Goal: Entertainment & Leisure: Consume media (video, audio)

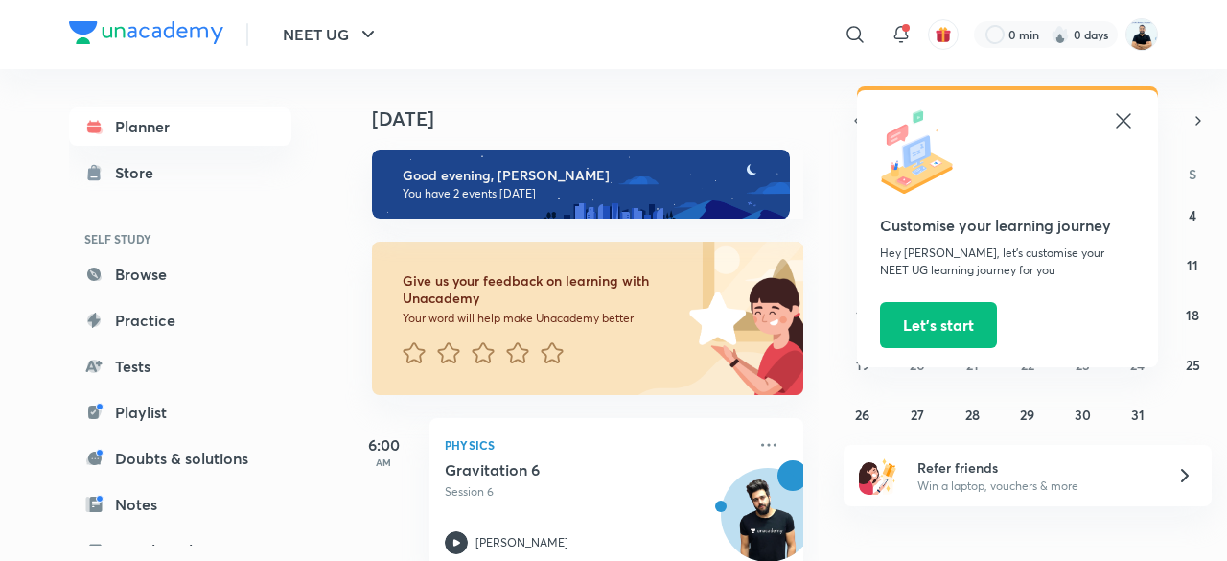
click at [1122, 121] on icon at bounding box center [1123, 120] width 14 height 14
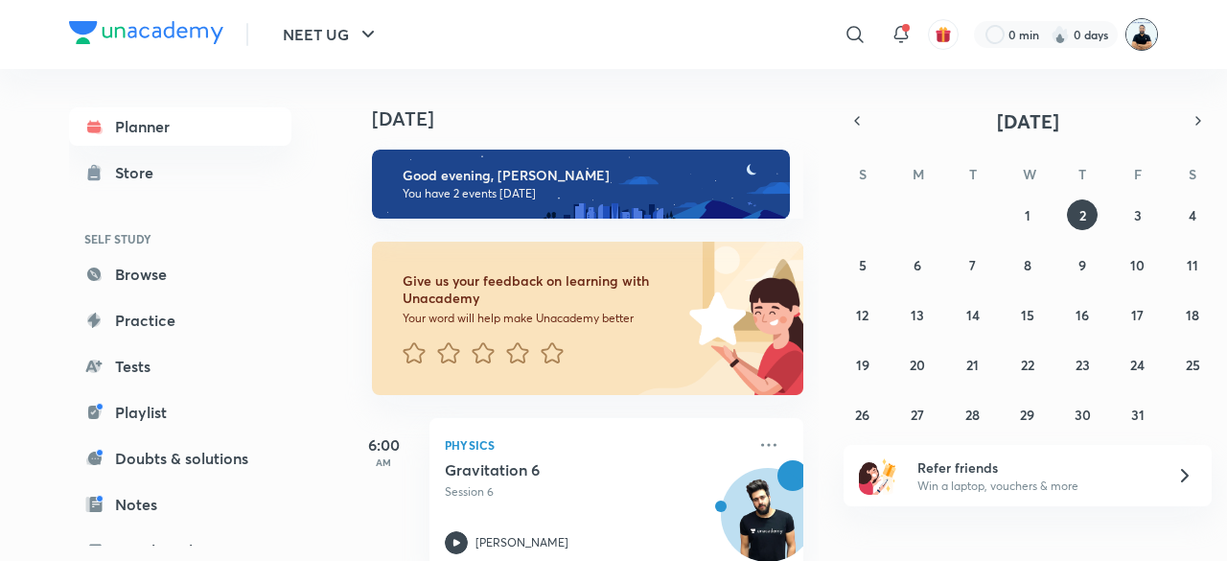
click at [1137, 41] on img at bounding box center [1141, 34] width 33 height 33
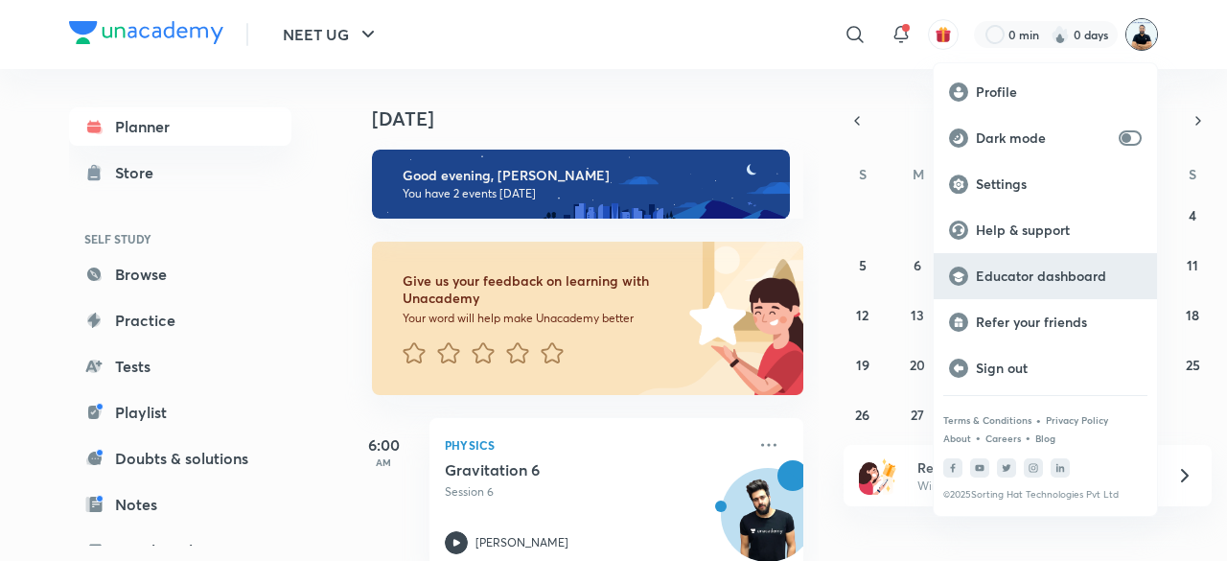
click at [1069, 277] on p "Educator dashboard" at bounding box center [1059, 275] width 166 height 17
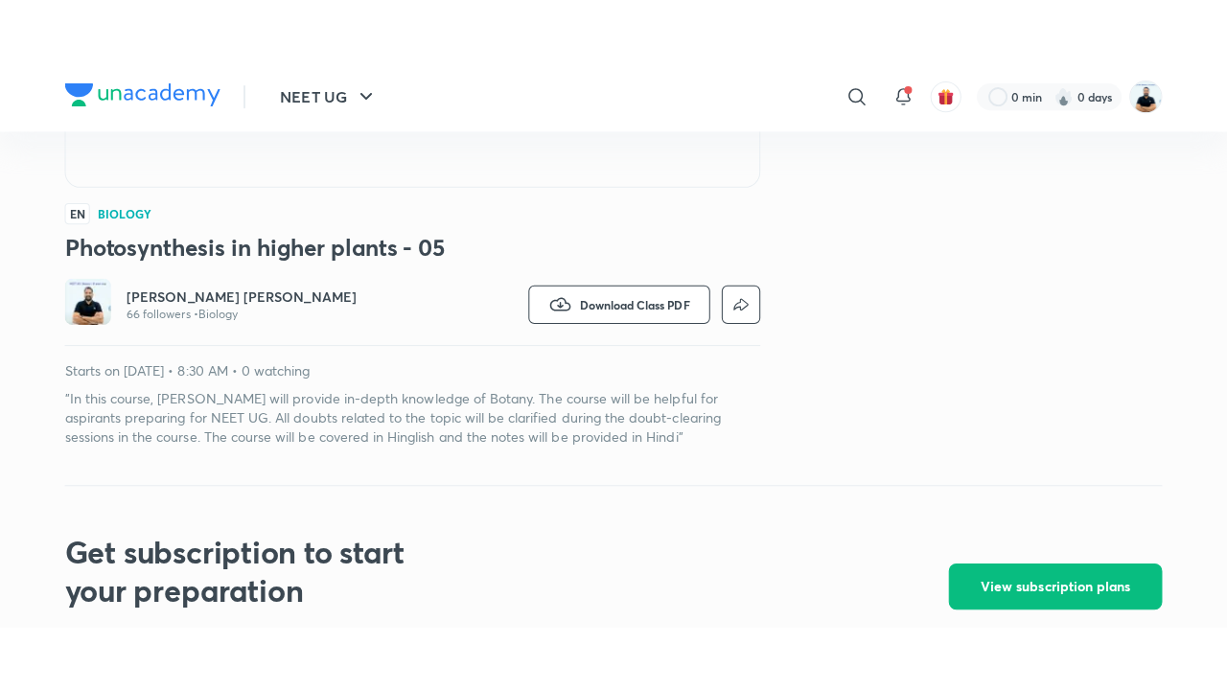
scroll to position [473, 0]
